Goal: Task Accomplishment & Management: Manage account settings

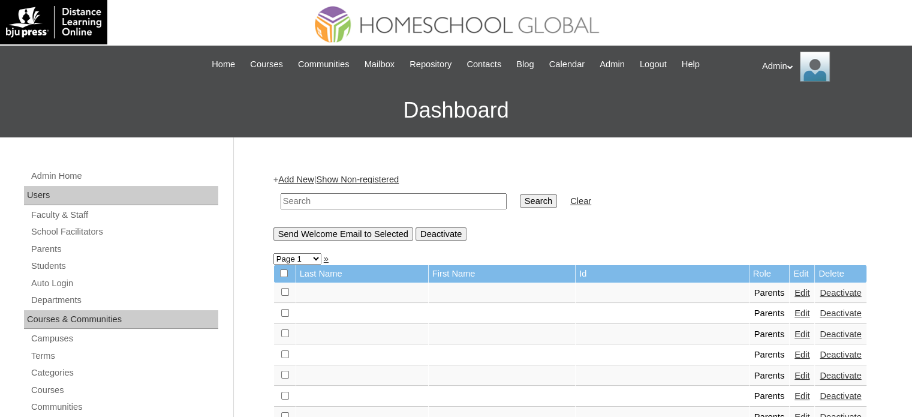
click at [343, 204] on input "text" at bounding box center [394, 201] width 226 height 16
type input "A"
type input "Biong"
click at [520, 194] on input "Search" at bounding box center [538, 200] width 37 height 13
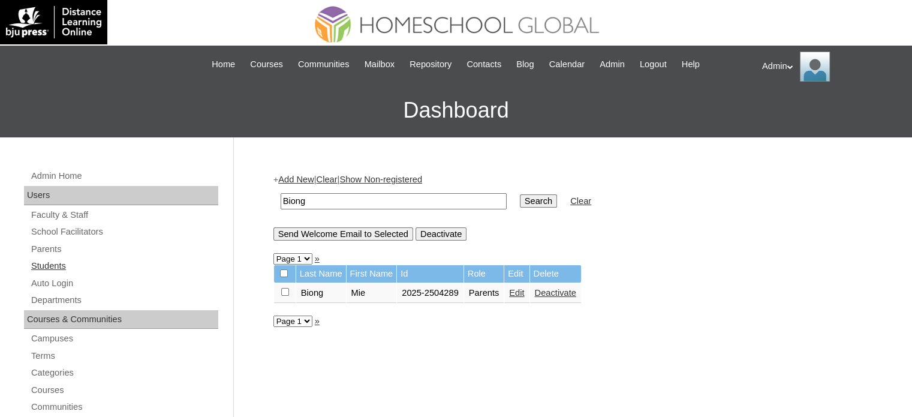
click at [53, 264] on link "Students" at bounding box center [124, 265] width 188 height 15
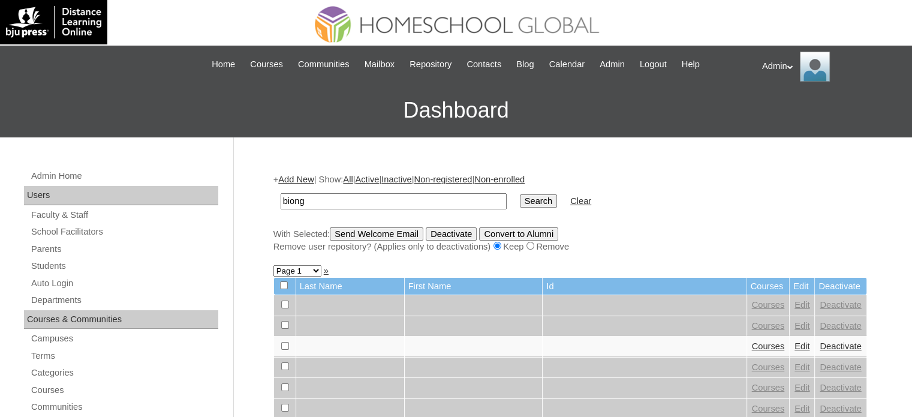
type input "biong"
click at [520, 194] on input "Search" at bounding box center [538, 200] width 37 height 13
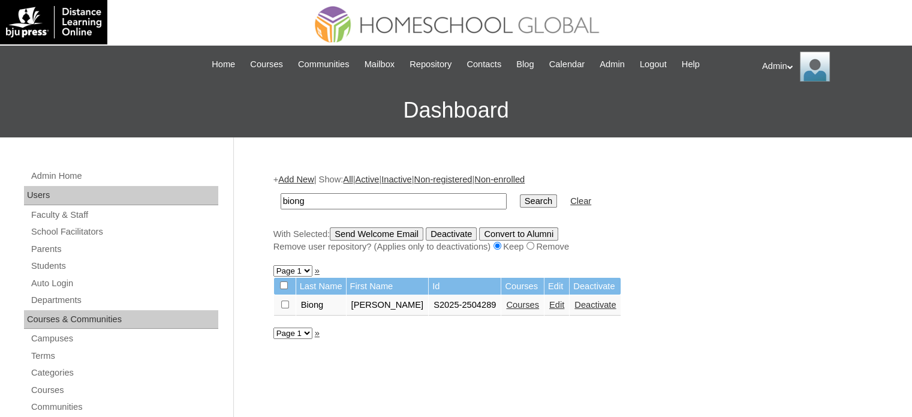
click at [523, 302] on link "Courses" at bounding box center [522, 305] width 33 height 10
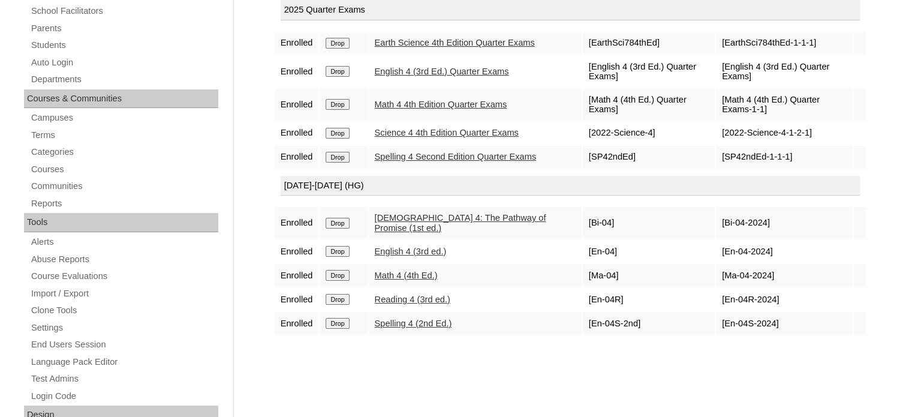
scroll to position [221, 0]
click at [338, 45] on input "Drop" at bounding box center [337, 43] width 23 height 11
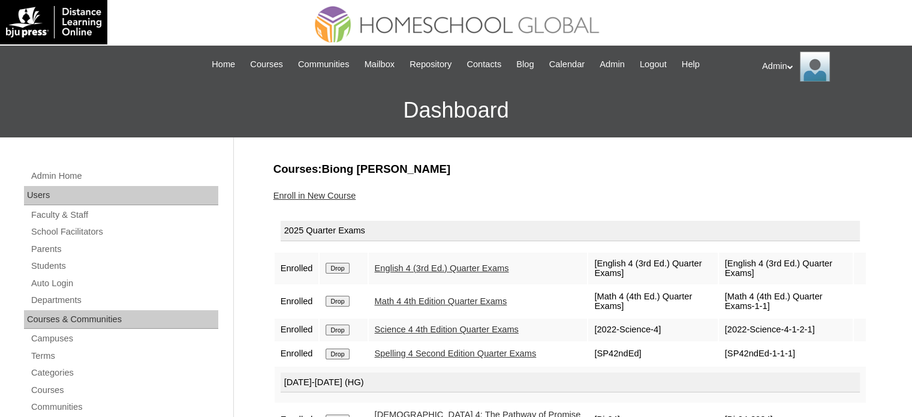
click at [329, 191] on link "Enroll in New Course" at bounding box center [314, 196] width 83 height 10
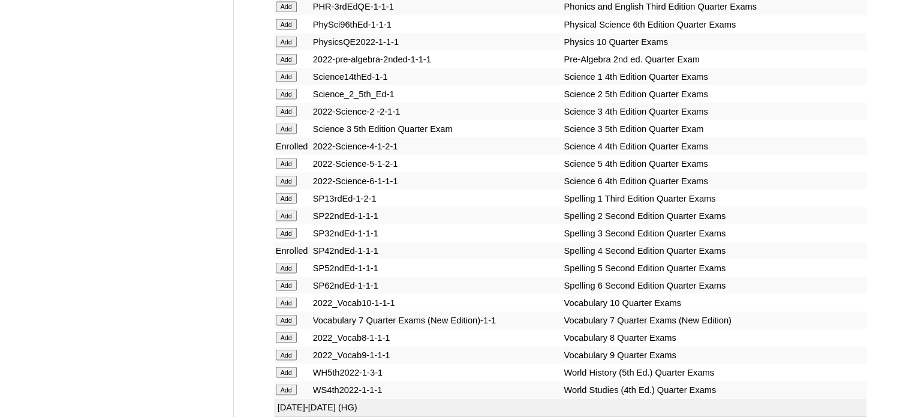
scroll to position [4751, 0]
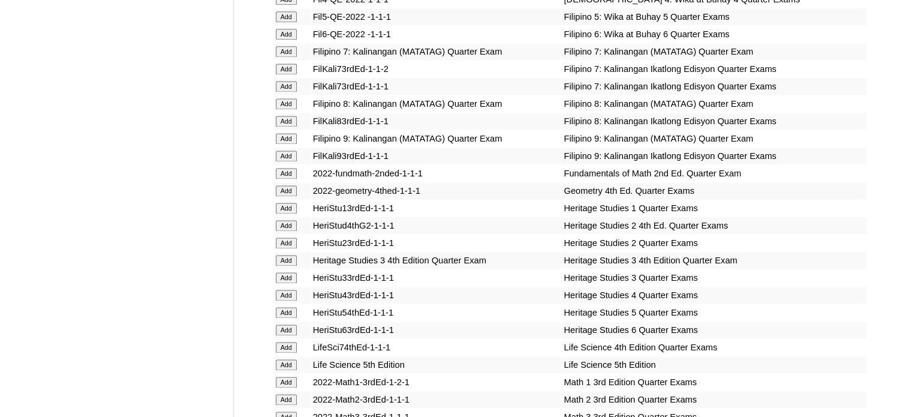
scroll to position [4060, 0]
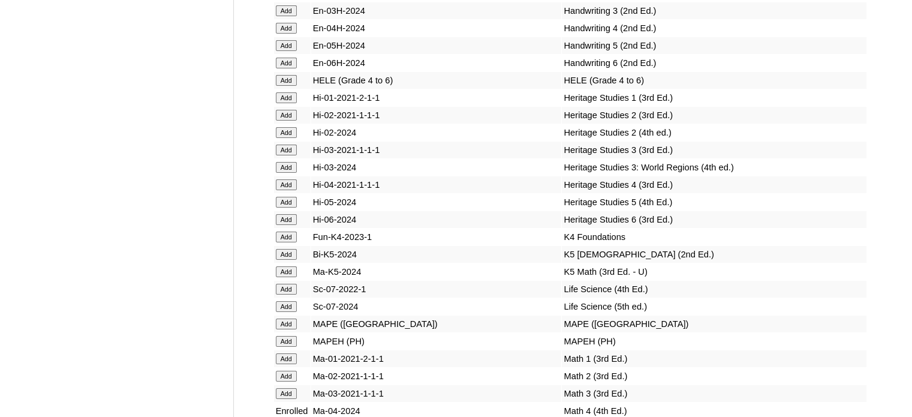
click at [345, 332] on td "MAPE ([GEOGRAPHIC_DATA])" at bounding box center [436, 323] width 251 height 17
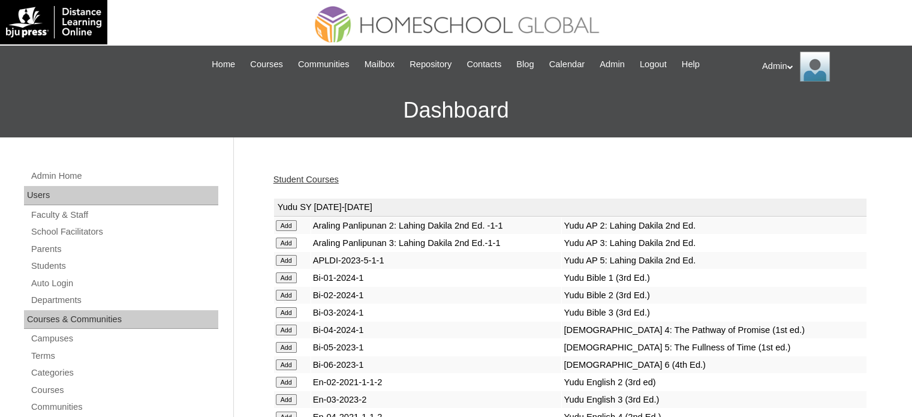
scroll to position [1748, 0]
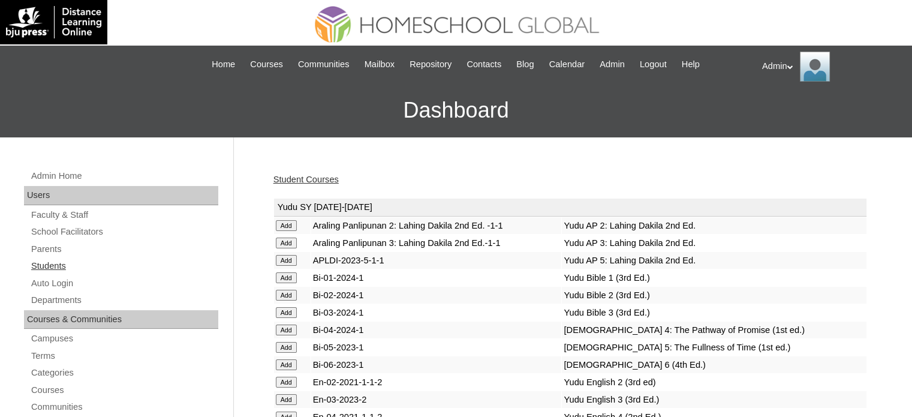
click at [61, 263] on link "Students" at bounding box center [124, 265] width 188 height 15
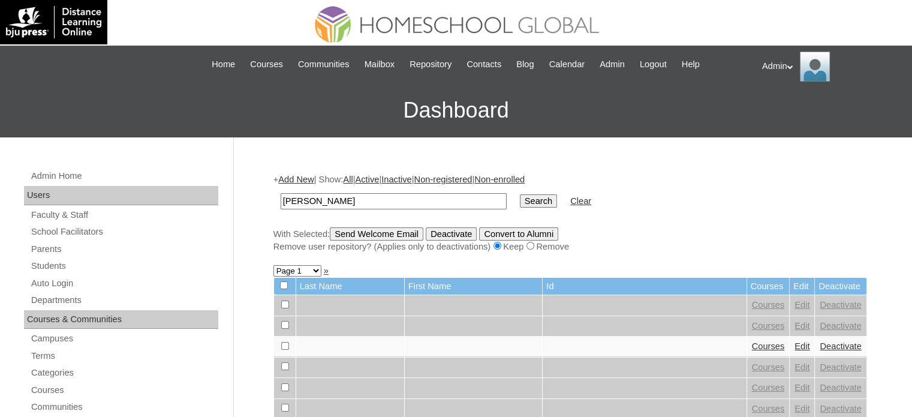
type input "[PERSON_NAME]"
click at [520, 201] on input "Search" at bounding box center [538, 200] width 37 height 13
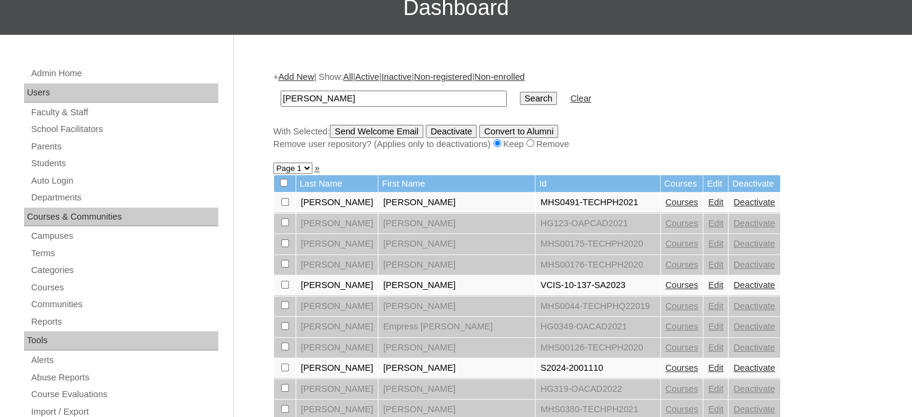
scroll to position [103, 0]
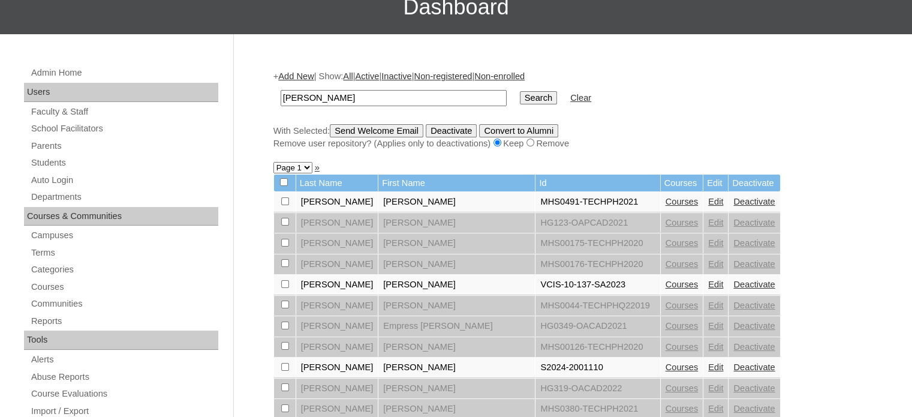
click at [708, 362] on link "Edit" at bounding box center [715, 367] width 15 height 10
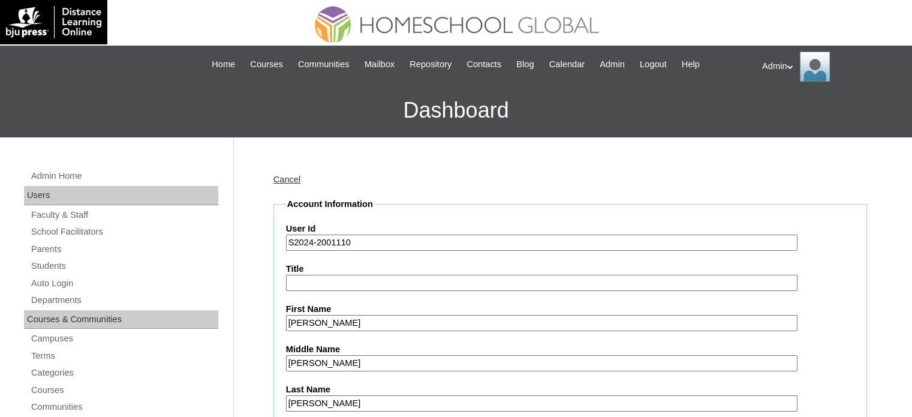
click at [312, 242] on input "S2024-2001110" at bounding box center [541, 242] width 511 height 16
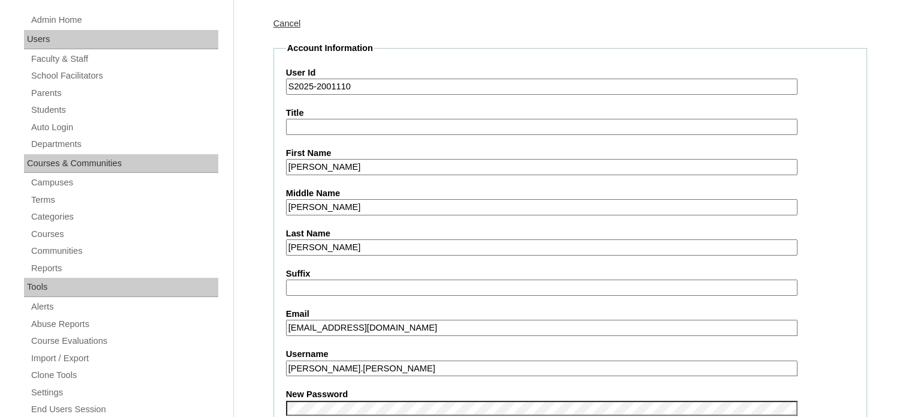
scroll to position [237, 0]
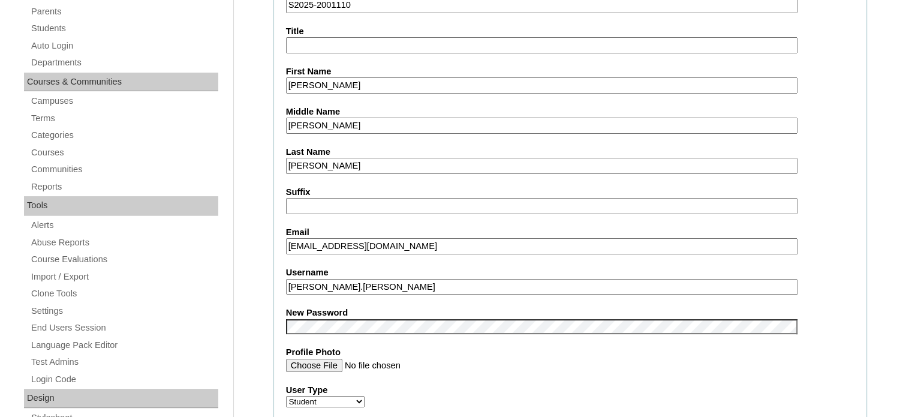
type input "S2025-2001110"
click at [349, 256] on fieldset "Account Information User Id S2025-2001110 Title First Name Joaquin Middle Name …" at bounding box center [570, 399] width 594 height 878
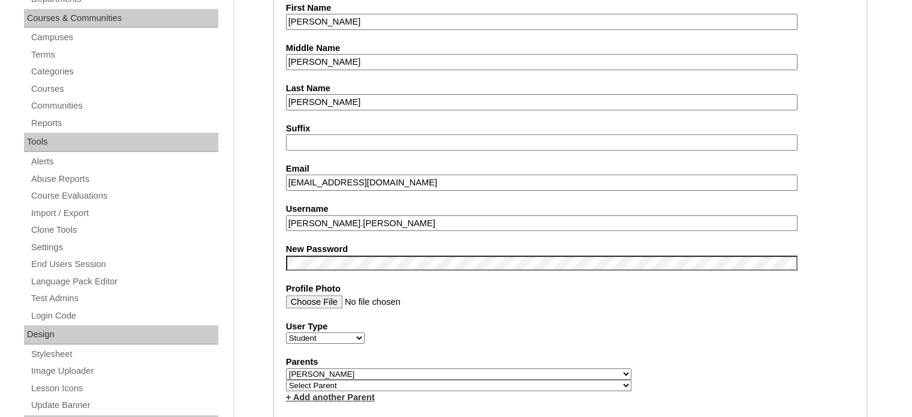
scroll to position [0, 0]
click at [347, 267] on fieldset "Account Information User Id S2025-2001110 Title First Name Joaquin Middle Name …" at bounding box center [570, 382] width 594 height 971
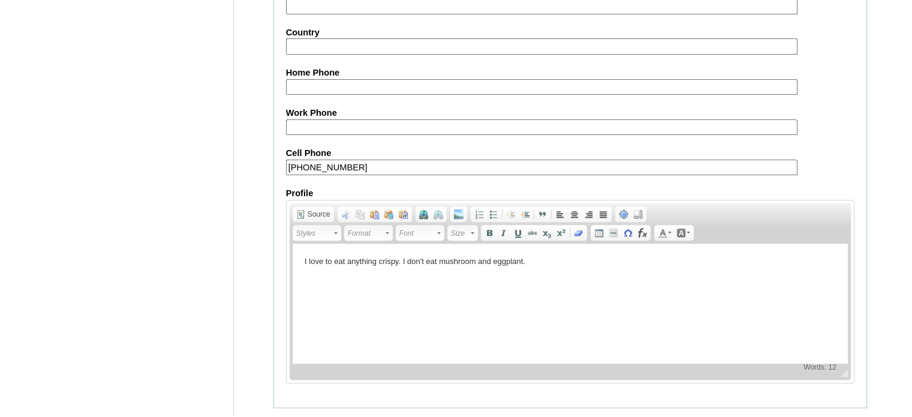
scroll to position [1397, 0]
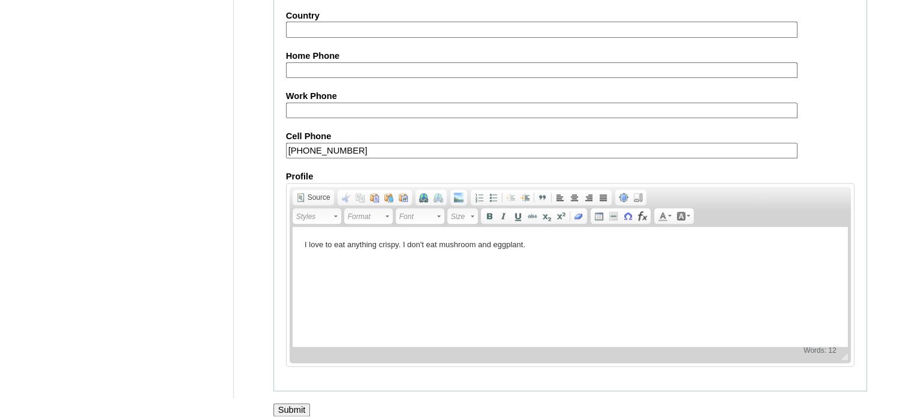
click at [305, 404] on input "Submit" at bounding box center [291, 409] width 37 height 13
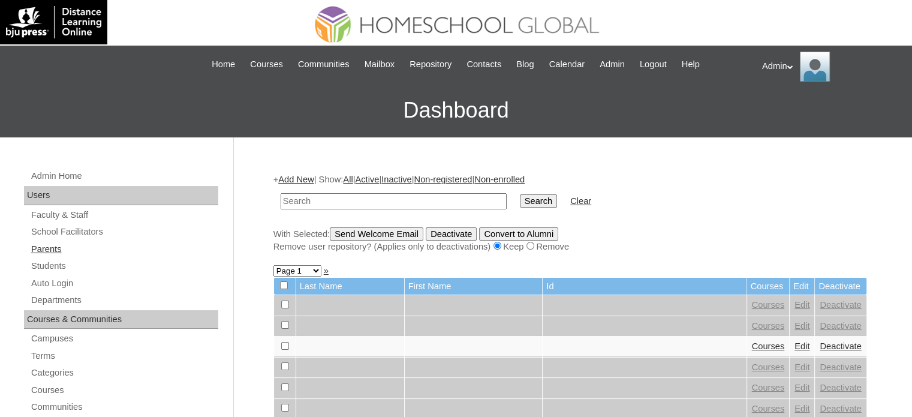
click at [37, 247] on link "Parents" at bounding box center [124, 249] width 188 height 15
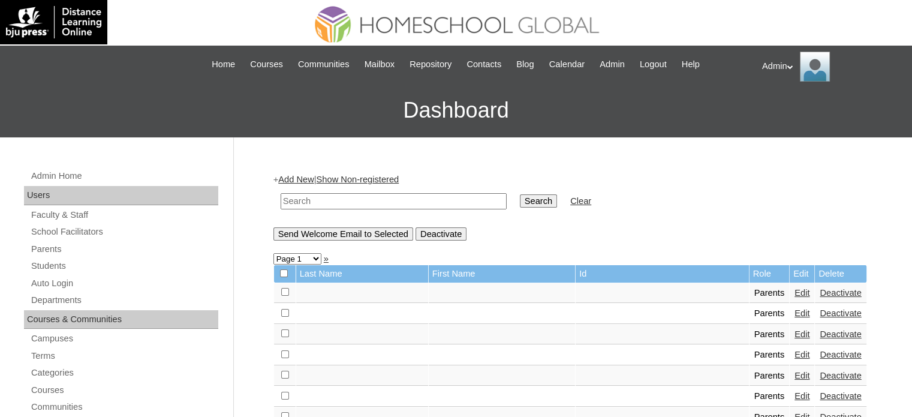
drag, startPoint x: 0, startPoint y: 0, endPoint x: 346, endPoint y: 201, distance: 400.0
click at [346, 201] on input "text" at bounding box center [394, 201] width 226 height 16
type input "ancheta"
click at [520, 194] on input "Search" at bounding box center [538, 200] width 37 height 13
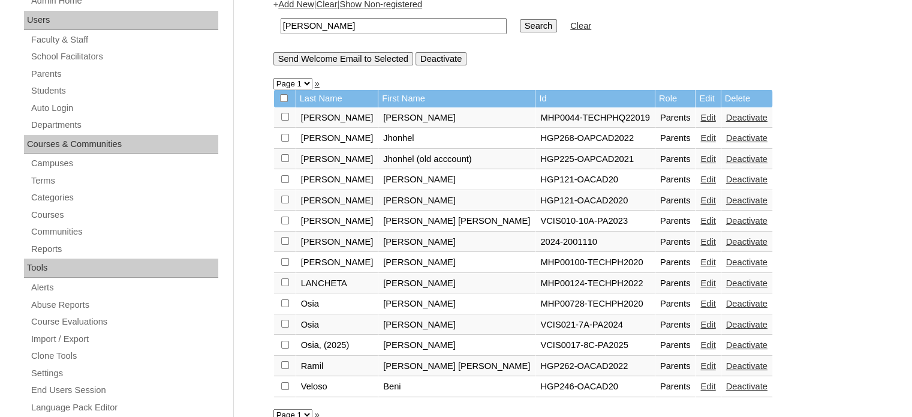
scroll to position [183, 0]
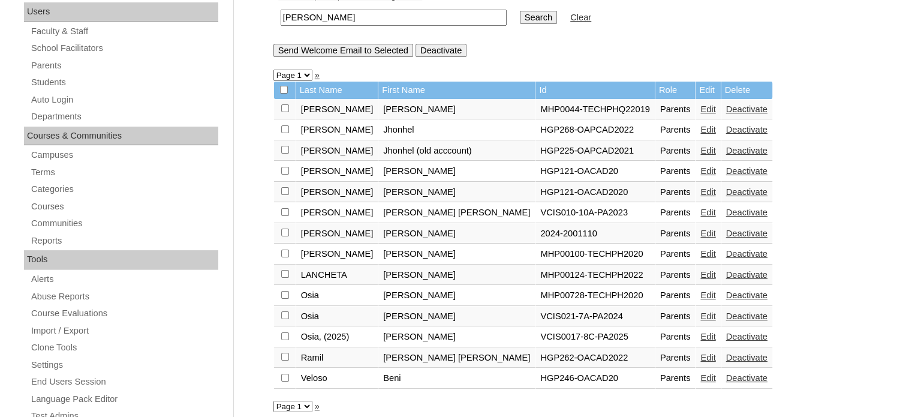
click at [700, 231] on link "Edit" at bounding box center [707, 233] width 15 height 10
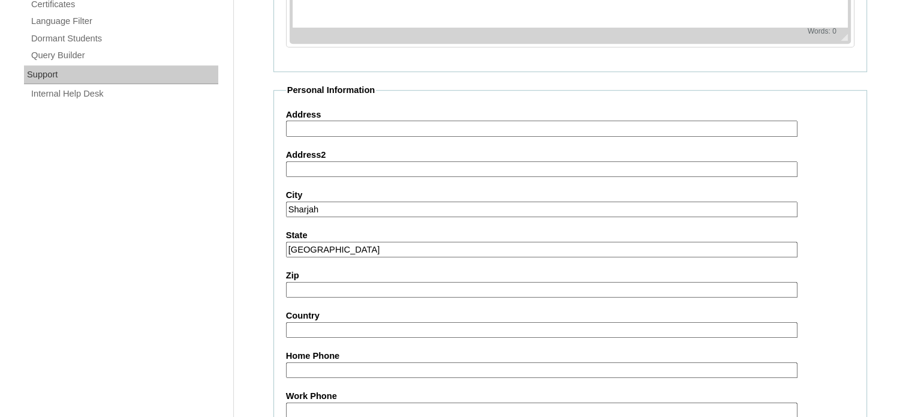
scroll to position [1147, 0]
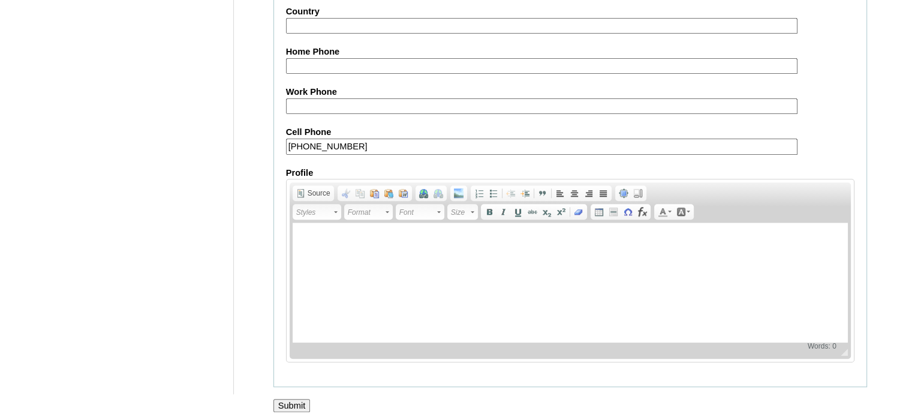
click at [300, 399] on input "Submit" at bounding box center [291, 405] width 37 height 13
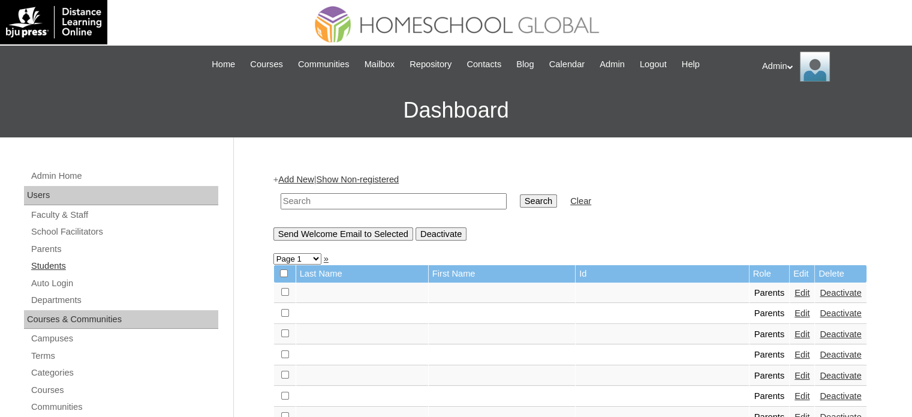
click at [46, 266] on link "Students" at bounding box center [124, 265] width 188 height 15
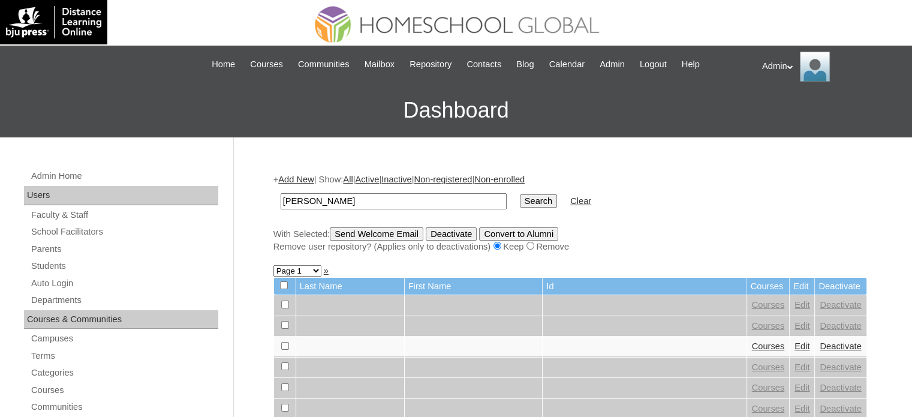
type input "[PERSON_NAME]"
click at [520, 200] on input "Search" at bounding box center [538, 200] width 37 height 13
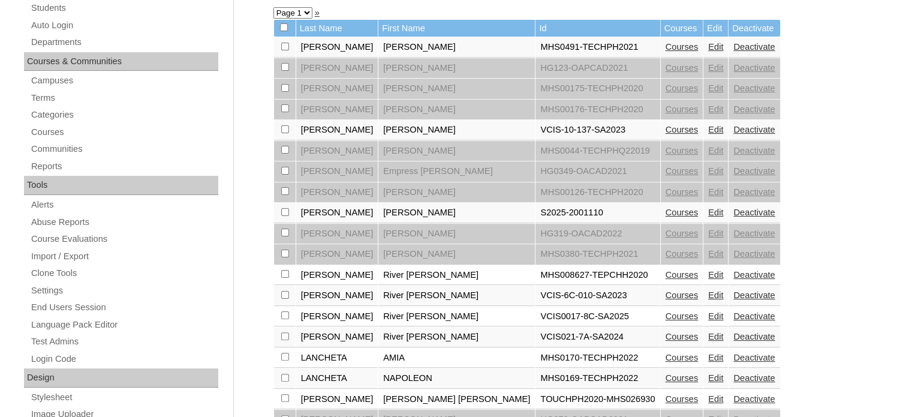
scroll to position [258, 0]
click at [708, 207] on link "Edit" at bounding box center [715, 212] width 15 height 10
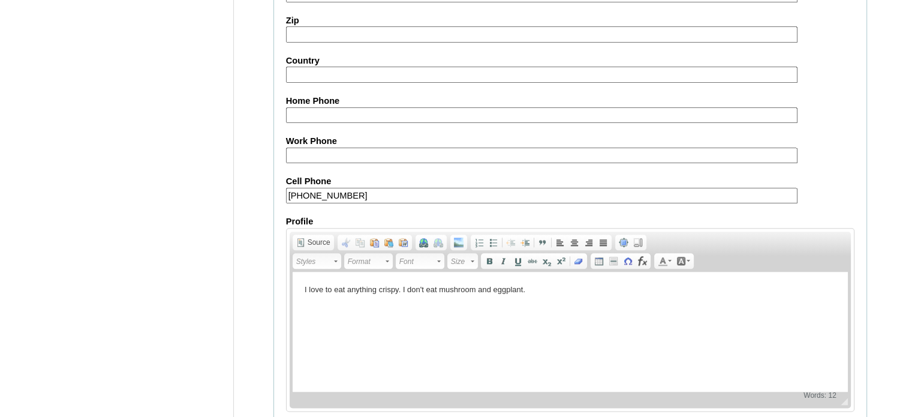
scroll to position [1397, 0]
